Goal: Task Accomplishment & Management: Manage account settings

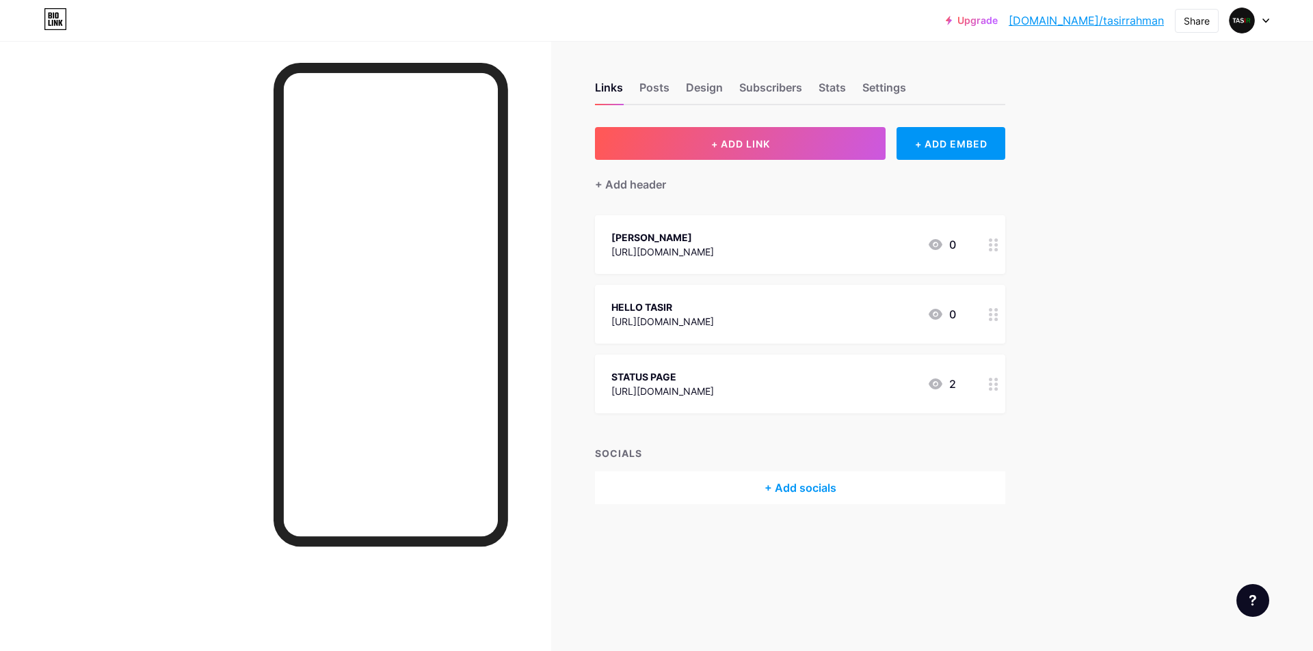
click at [1120, 18] on link "[DOMAIN_NAME]/tasirrahman" at bounding box center [1085, 20] width 155 height 16
click at [887, 81] on div "Settings" at bounding box center [884, 91] width 44 height 25
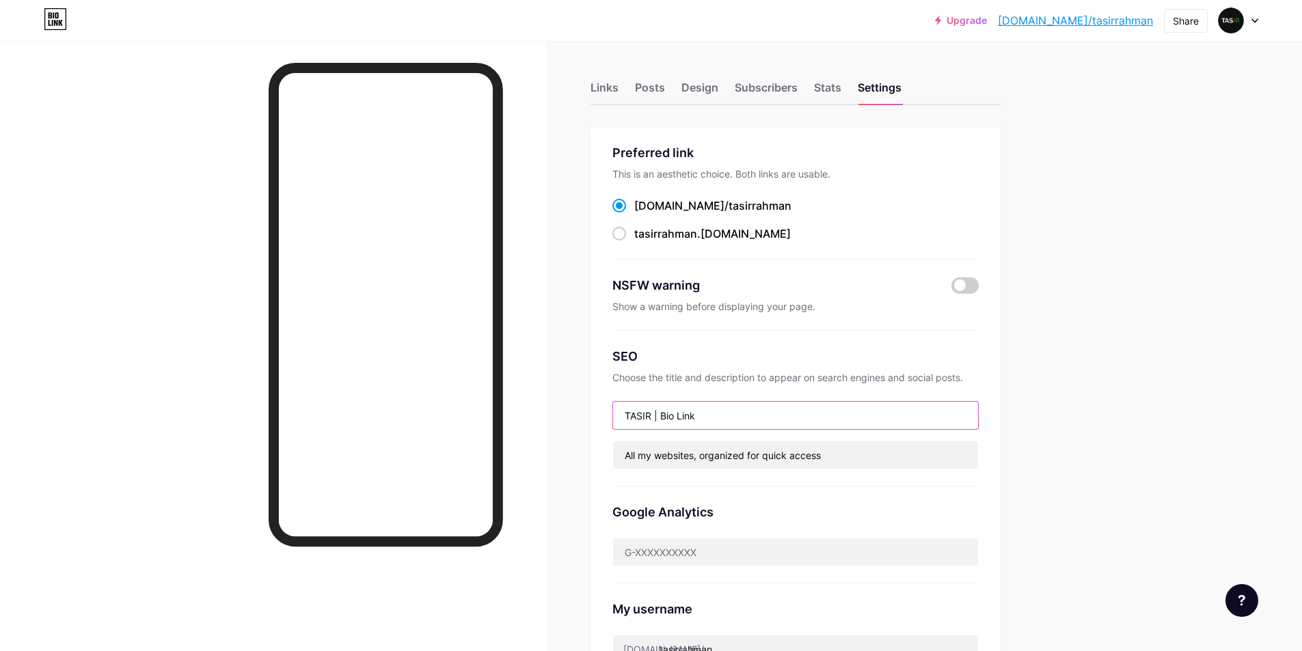
drag, startPoint x: 658, startPoint y: 416, endPoint x: 706, endPoint y: 414, distance: 47.9
click at [706, 414] on input "TASIR | Bio Link" at bounding box center [795, 415] width 365 height 27
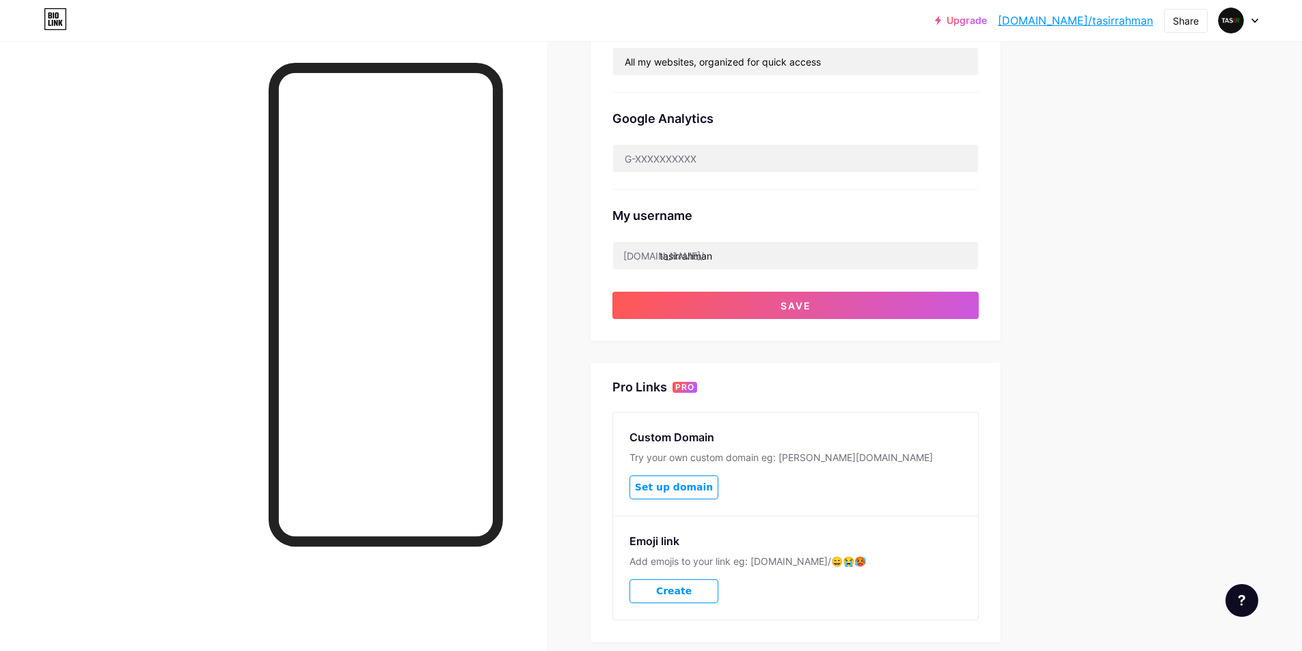
scroll to position [445, 0]
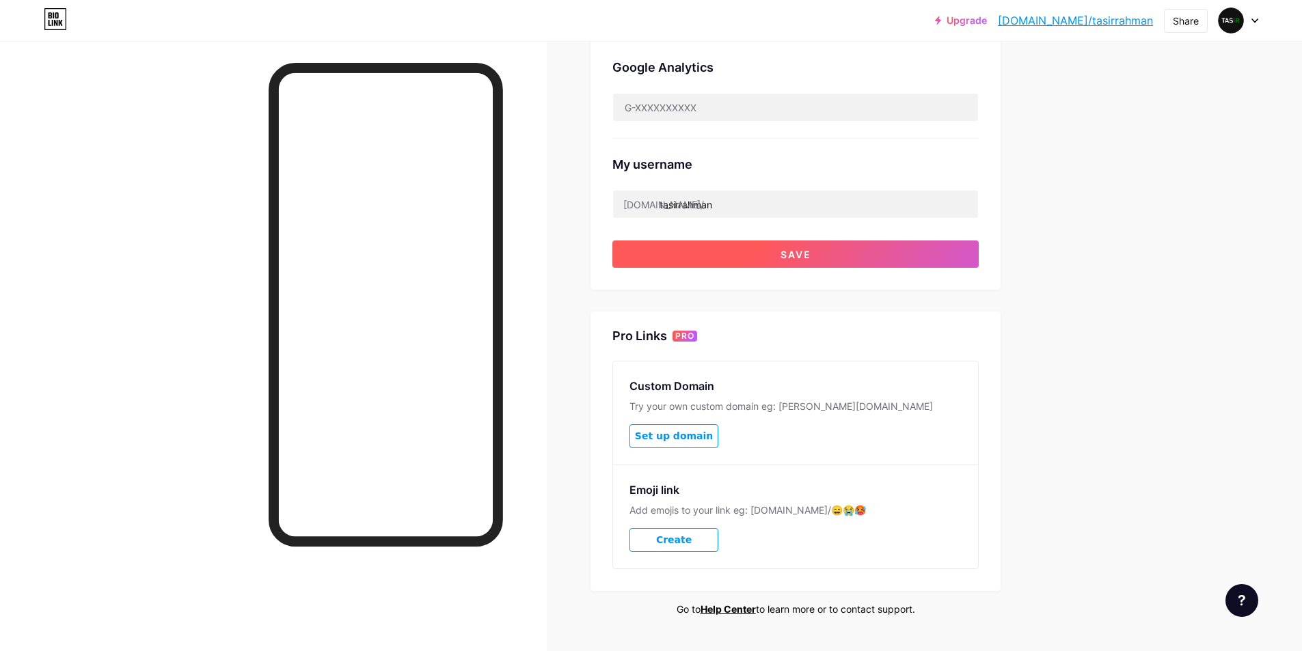
type input "TASIR"
click at [765, 255] on button "Save" at bounding box center [796, 254] width 366 height 27
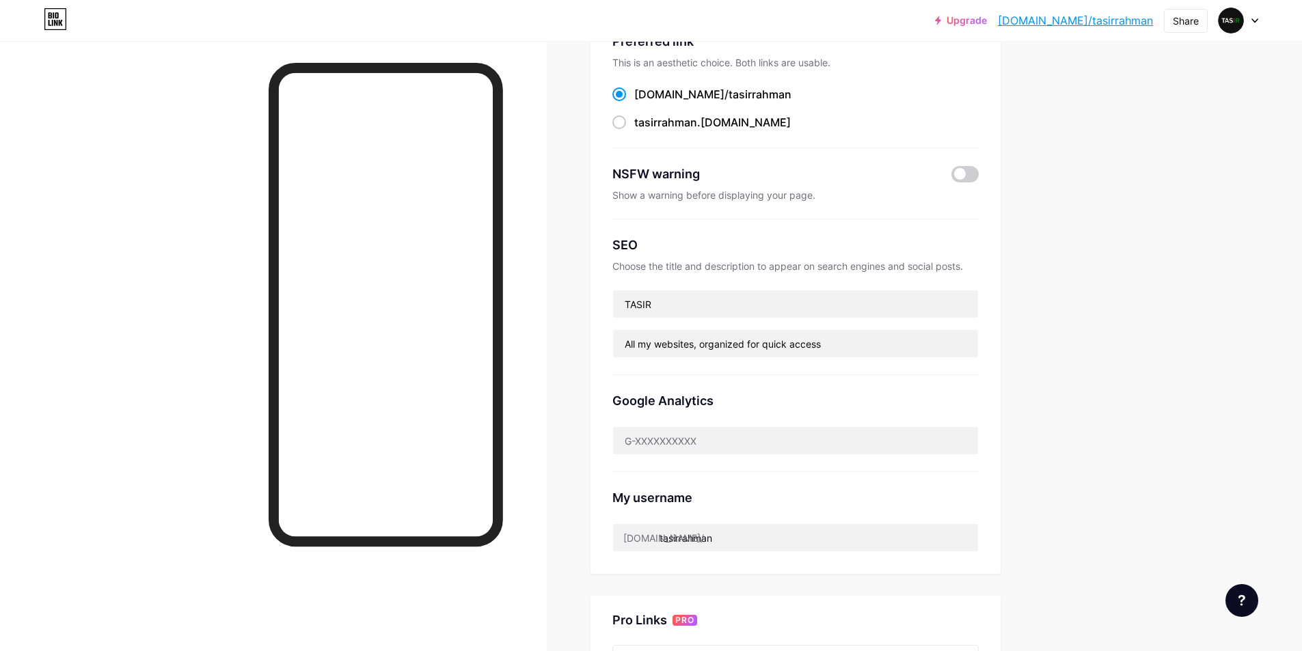
scroll to position [103, 0]
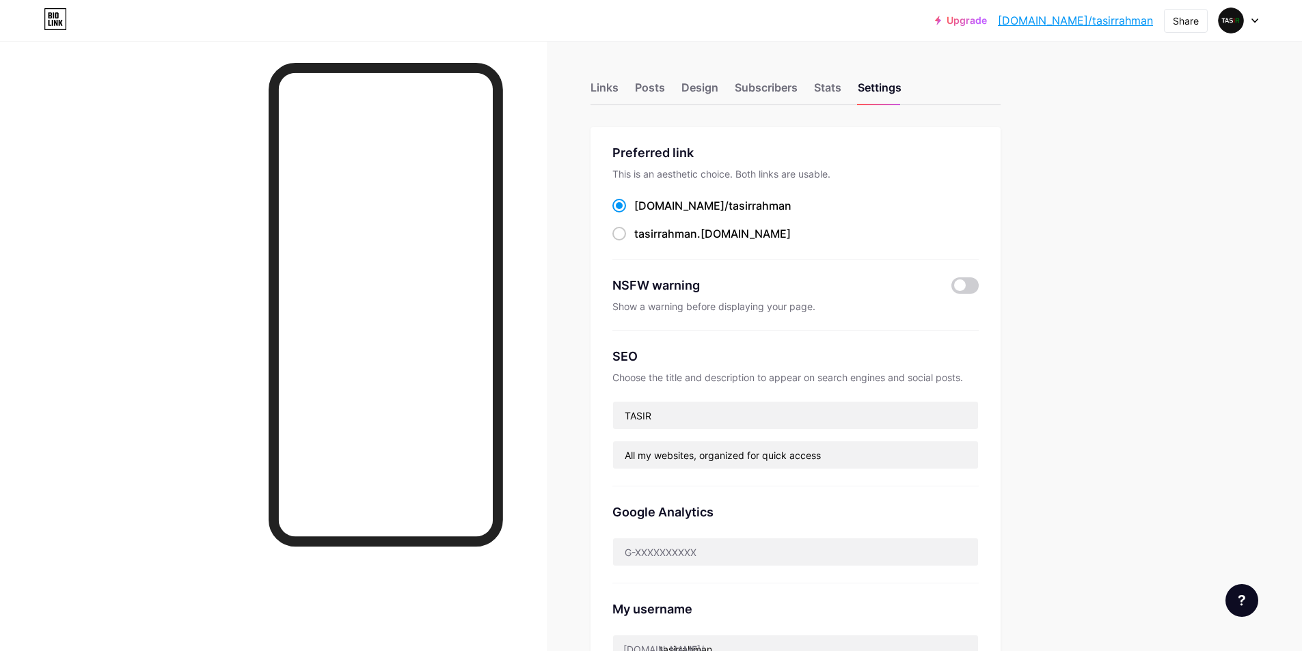
click at [1105, 18] on link "[DOMAIN_NAME]/tasirrahman" at bounding box center [1075, 20] width 155 height 16
